Goal: Find specific page/section: Find specific page/section

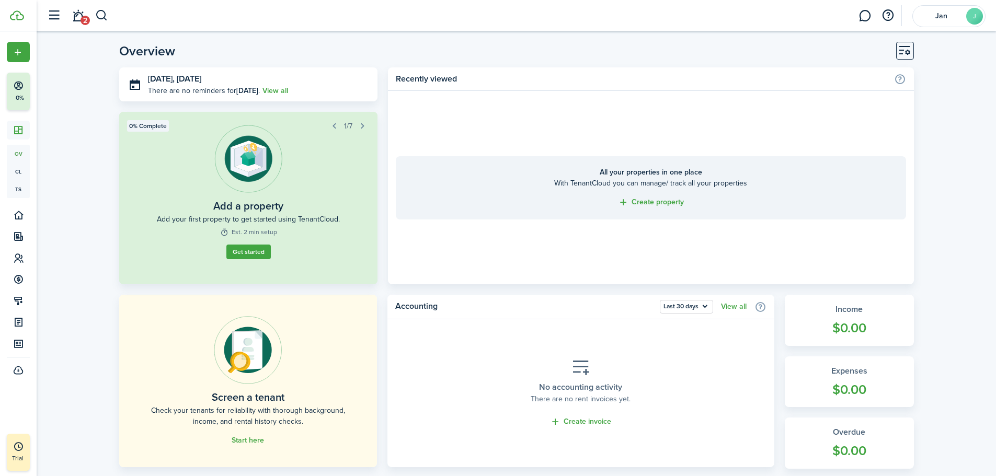
click at [361, 127] on button "button" at bounding box center [362, 126] width 15 height 15
click at [363, 128] on button "button" at bounding box center [362, 126] width 15 height 15
click at [364, 128] on button "button" at bounding box center [362, 126] width 15 height 15
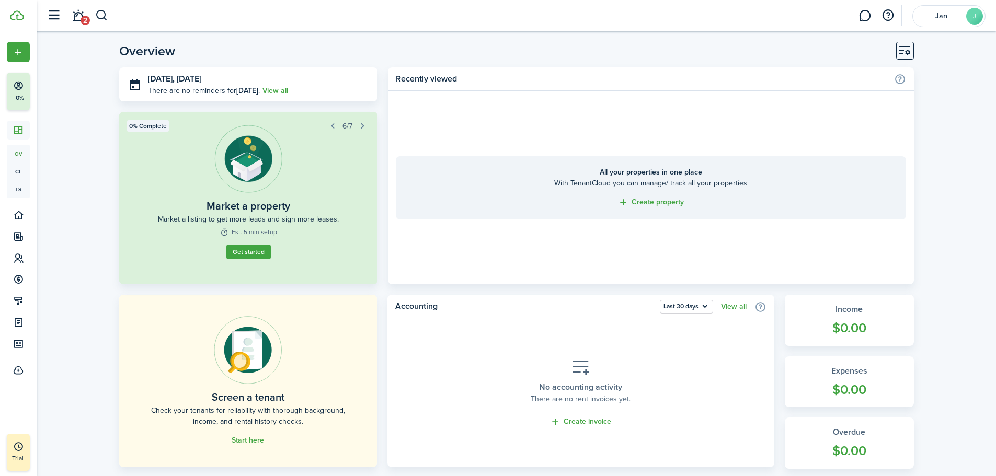
click at [364, 128] on button "button" at bounding box center [362, 126] width 15 height 15
click at [333, 127] on button "button" at bounding box center [333, 126] width 15 height 15
click at [333, 127] on button "button" at bounding box center [332, 126] width 15 height 15
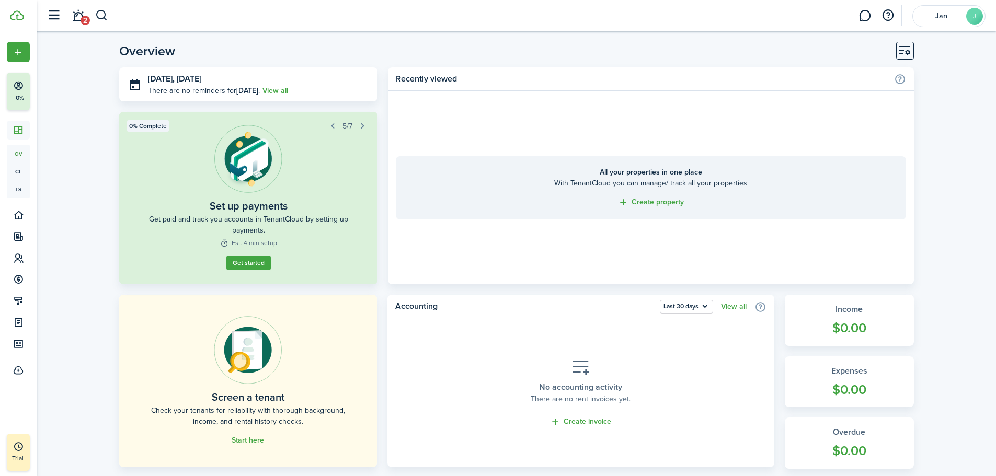
click at [333, 127] on button "button" at bounding box center [332, 126] width 15 height 15
click at [333, 127] on button "button" at bounding box center [334, 126] width 15 height 15
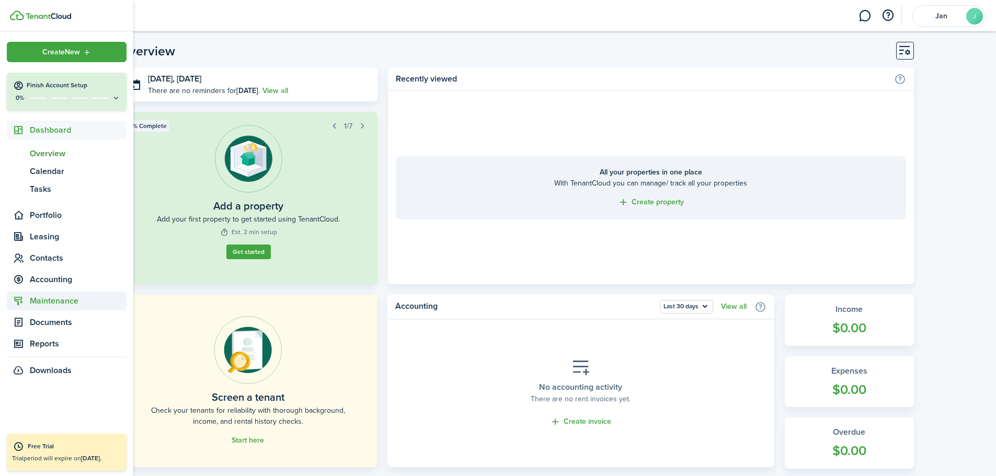
click at [41, 304] on span "Maintenance" at bounding box center [78, 301] width 97 height 13
